Goal: Information Seeking & Learning: Learn about a topic

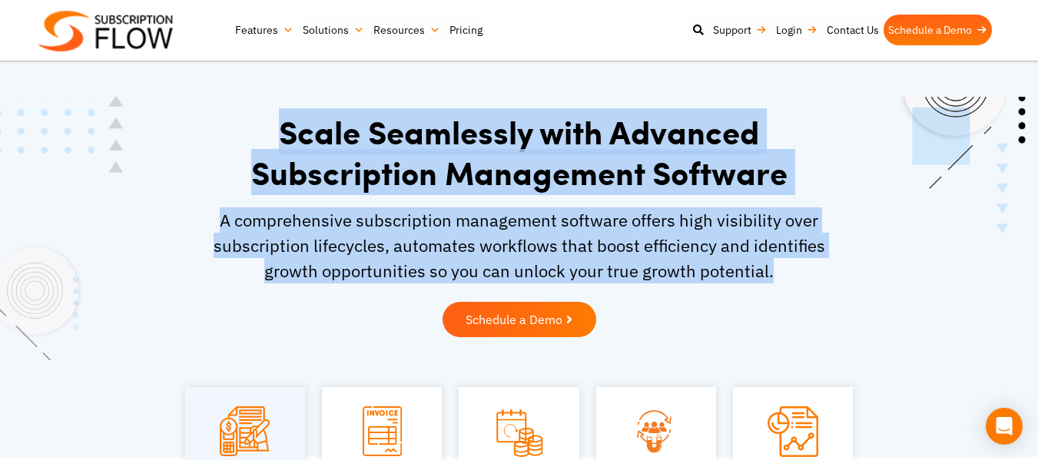
click at [779, 270] on div "Scale Seamlessly with Advanced Subscription Management Software A comprehensive…" at bounding box center [519, 228] width 653 height 249
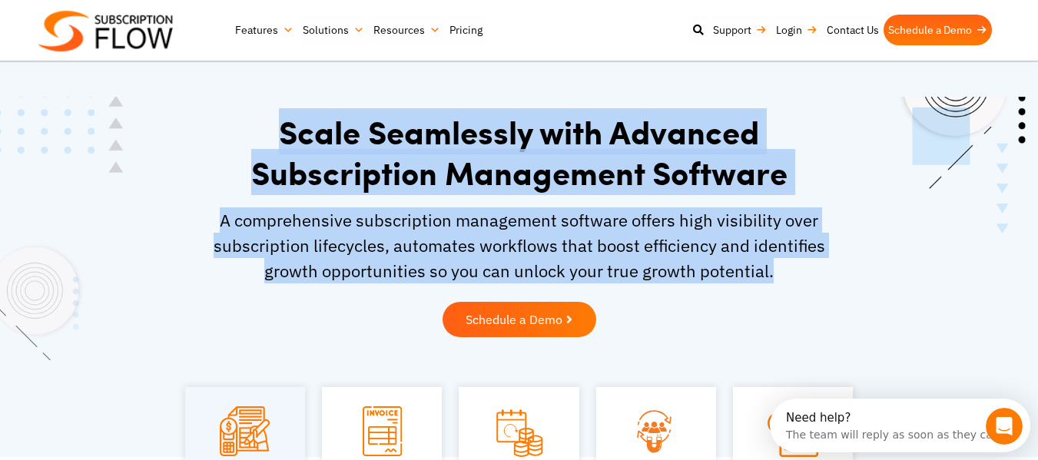
click at [349, 290] on div "A comprehensive subscription management software offers high visibility over su…" at bounding box center [520, 250] width 638 height 87
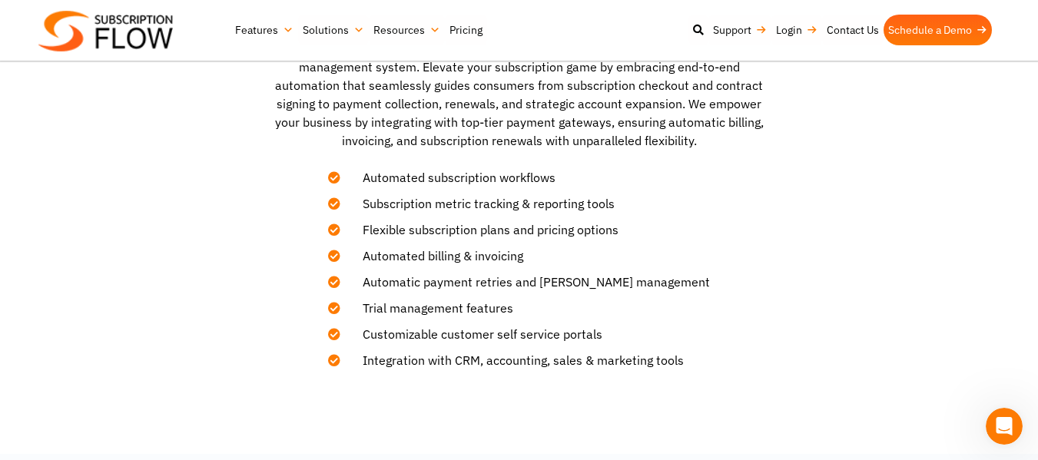
scroll to position [634, 0]
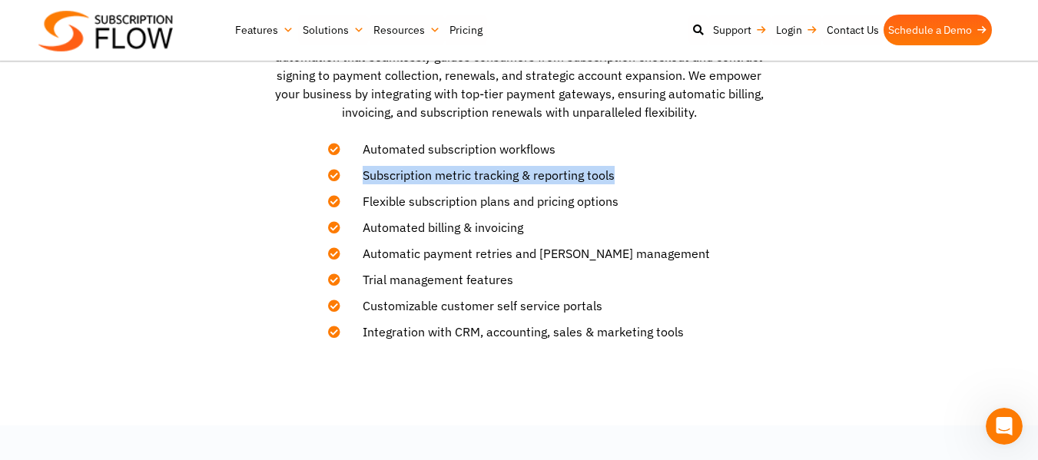
drag, startPoint x: 380, startPoint y: 175, endPoint x: 678, endPoint y: 175, distance: 297.3
click at [678, 175] on li "Subscription metric tracking & reporting tools" at bounding box center [519, 171] width 382 height 26
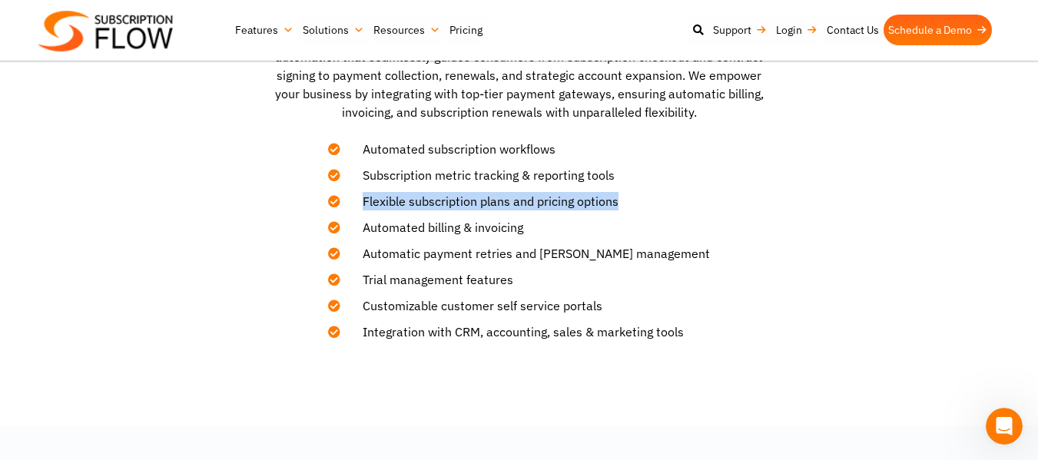
drag, startPoint x: 381, startPoint y: 203, endPoint x: 635, endPoint y: 207, distance: 253.6
click at [635, 207] on li "Flexible subscription plans and pricing options" at bounding box center [519, 197] width 382 height 26
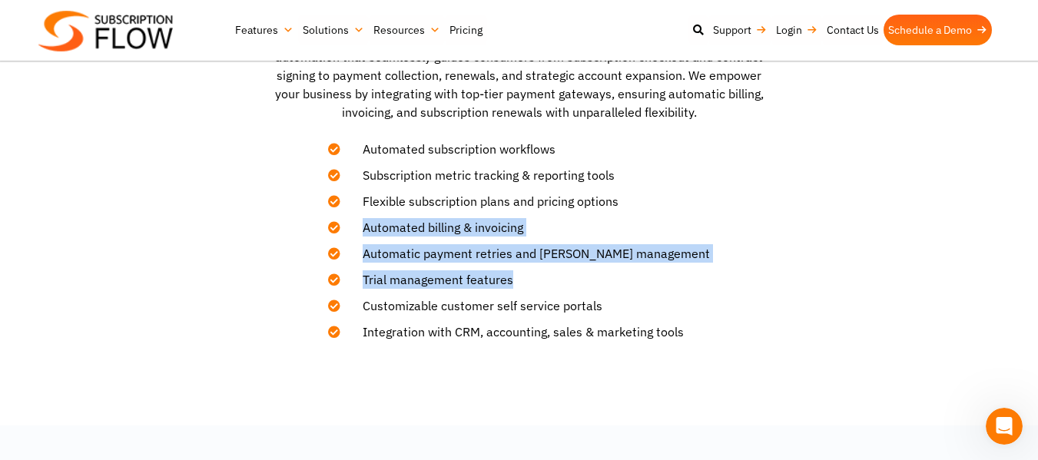
drag, startPoint x: 380, startPoint y: 230, endPoint x: 524, endPoint y: 273, distance: 149.8
click at [524, 273] on ul "Automated subscription workflows Subscription metric tracking & reporting tools…" at bounding box center [519, 236] width 382 height 209
click at [214, 286] on section "Streamlining Subscription Management: A Complete Toolkit Discover the ultimate …" at bounding box center [519, 124] width 1038 height 602
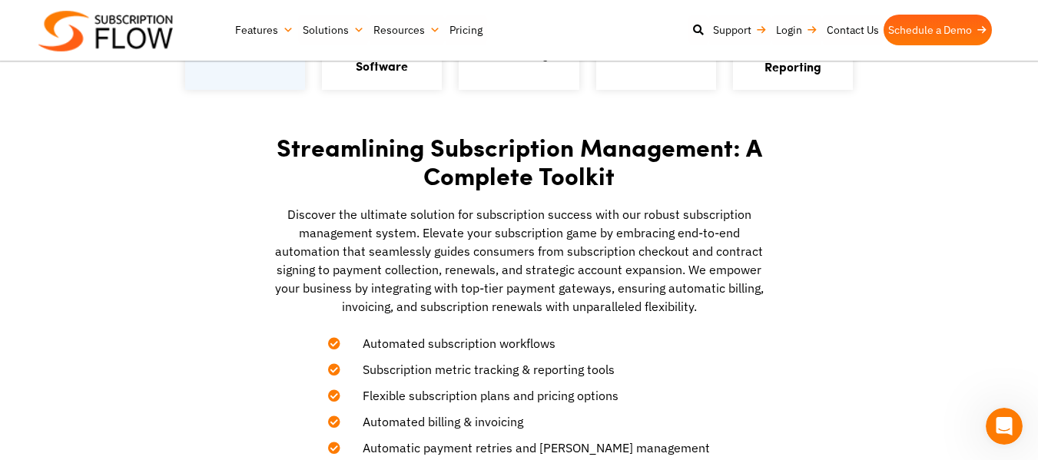
scroll to position [0, 0]
